Goal: Transaction & Acquisition: Subscribe to service/newsletter

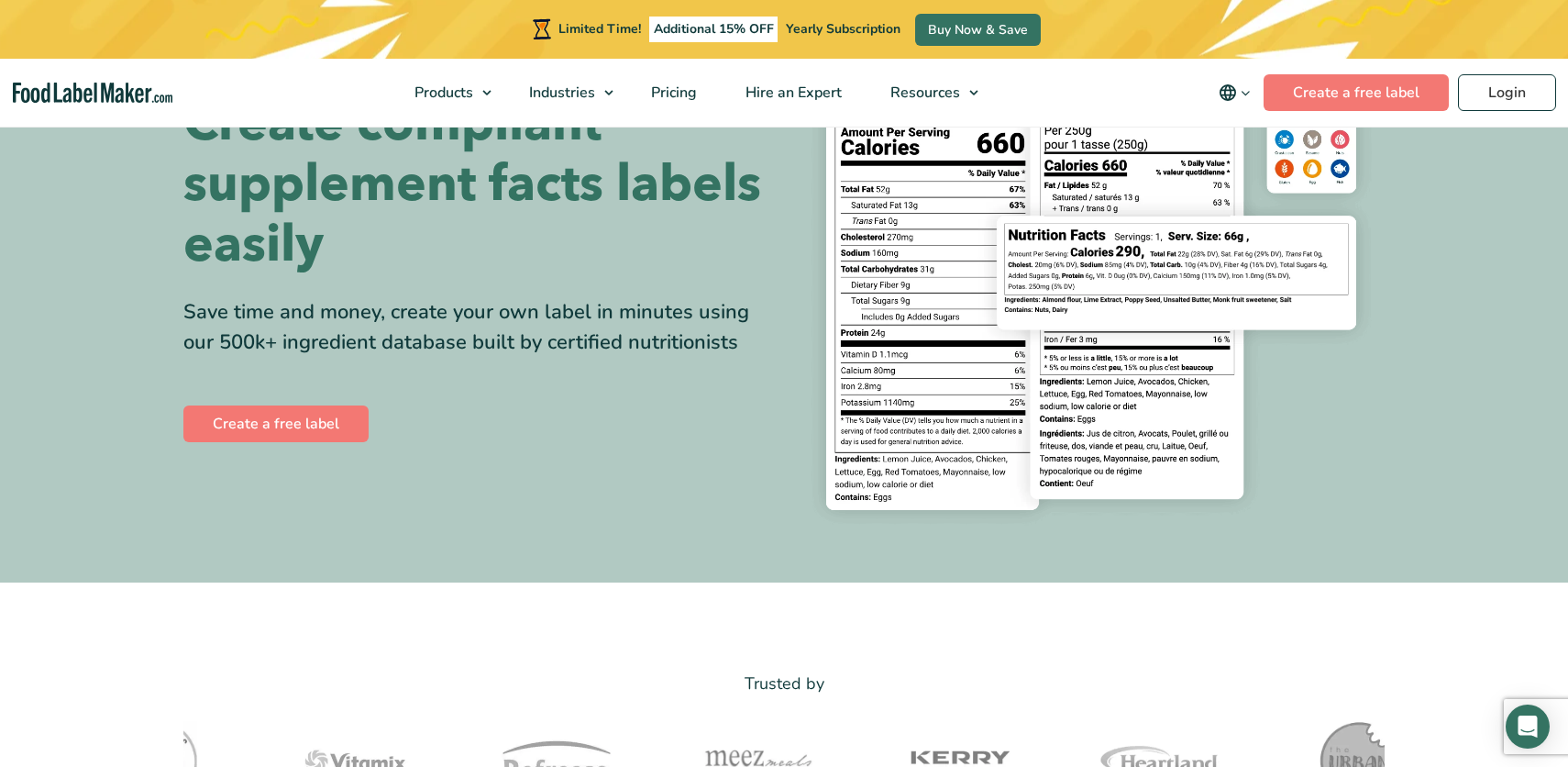
scroll to position [107, 0]
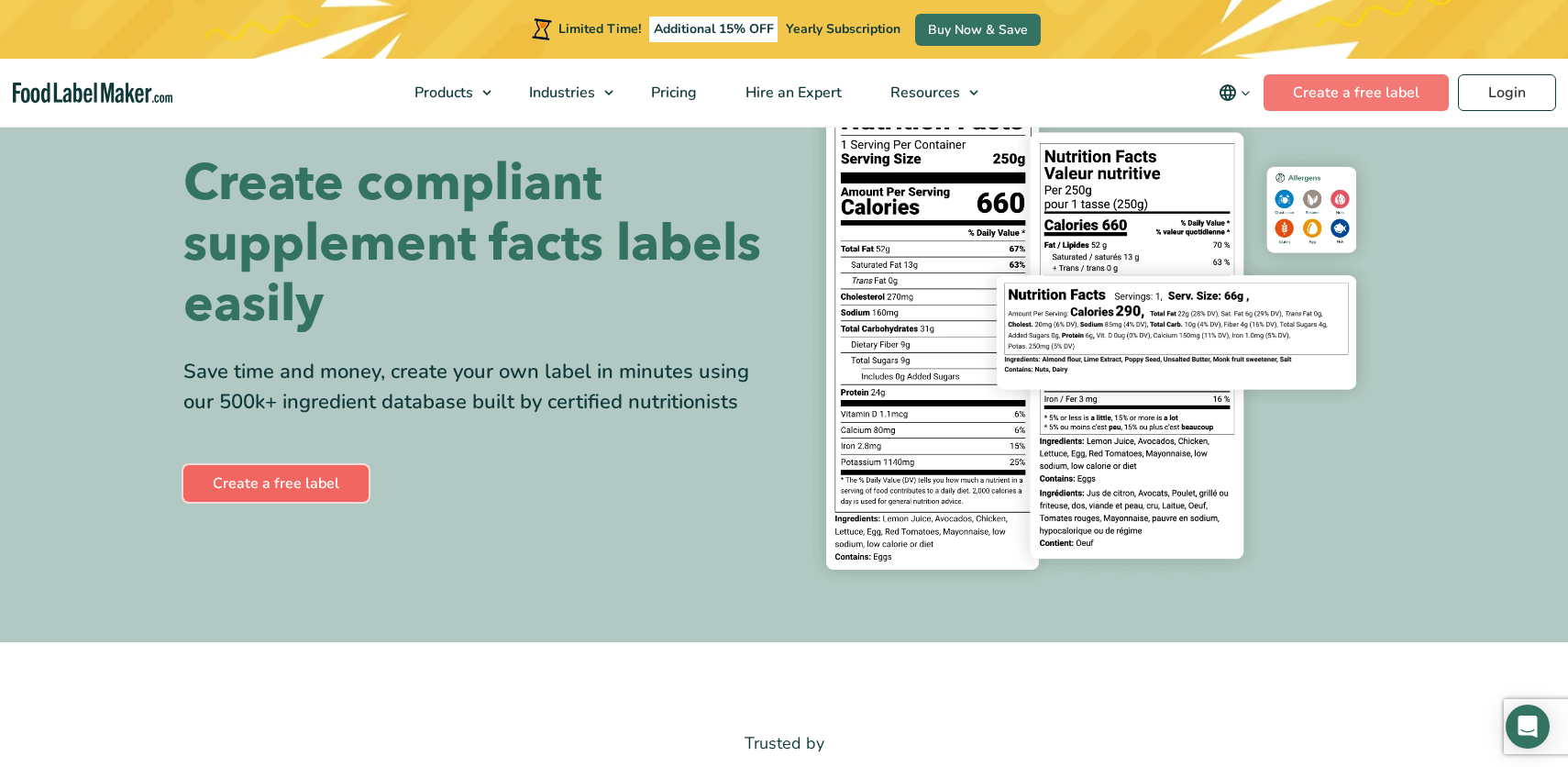
click at [266, 486] on link "Create a free label" at bounding box center [276, 483] width 185 height 36
